Goal: Information Seeking & Learning: Learn about a topic

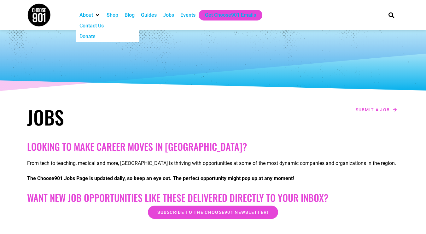
click at [42, 19] on img at bounding box center [39, 15] width 24 height 24
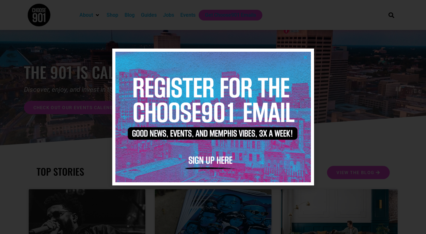
click at [305, 56] on icon "Close" at bounding box center [305, 57] width 5 height 5
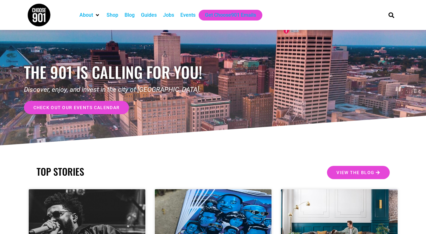
click at [149, 17] on div "Guides" at bounding box center [149, 15] width 16 height 8
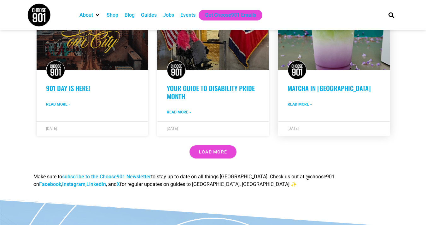
scroll to position [536, 0]
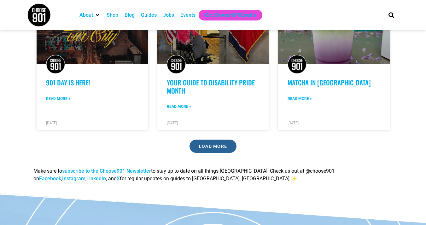
click at [222, 144] on span "Load More" at bounding box center [213, 146] width 28 height 4
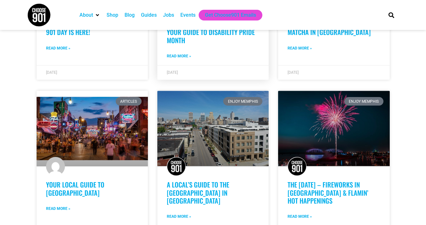
scroll to position [597, 0]
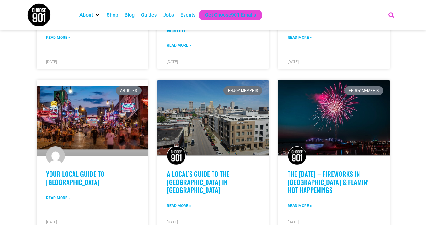
click at [393, 14] on icon "Search" at bounding box center [391, 15] width 10 height 10
type input "monday"
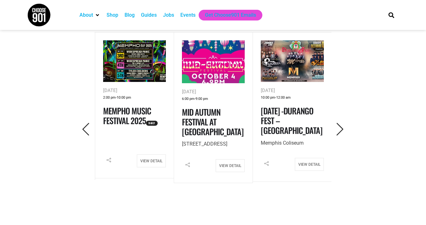
scroll to position [284, 0]
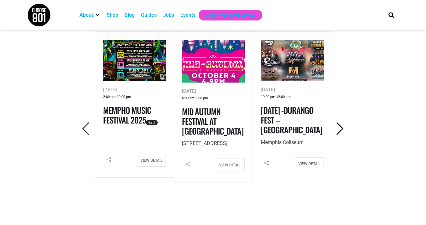
click at [342, 128] on icon "Next" at bounding box center [339, 128] width 13 height 13
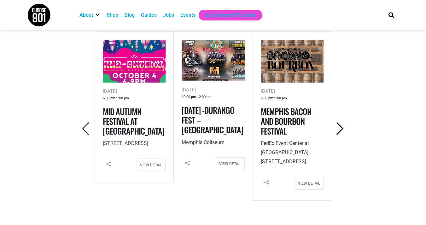
click at [342, 128] on icon "Next" at bounding box center [339, 128] width 13 height 13
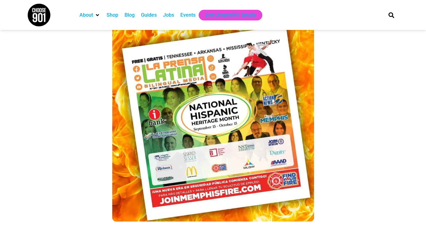
scroll to position [4165, 0]
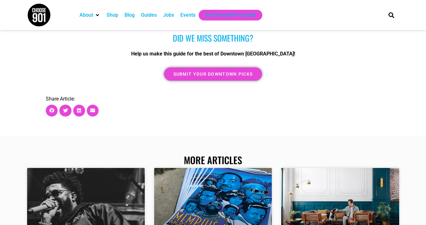
scroll to position [1521, 0]
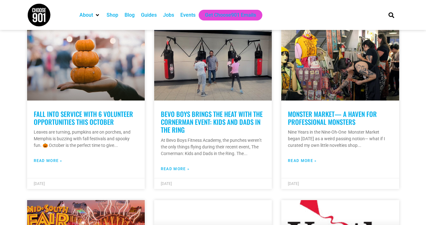
scroll to position [851, 0]
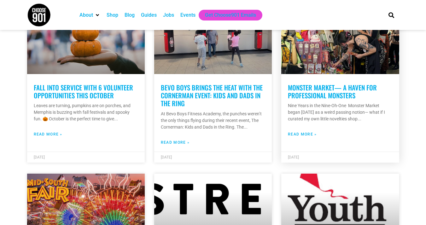
click at [305, 94] on link "Monster Market— A Haven for Professional Monsters" at bounding box center [332, 92] width 89 height 18
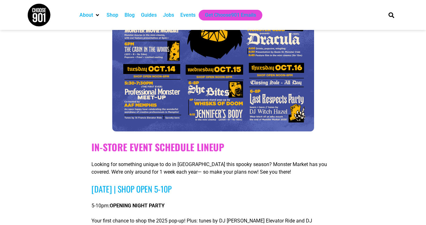
scroll to position [1671, 0]
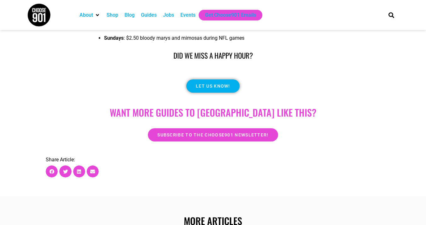
scroll to position [3056, 0]
